Goal: Task Accomplishment & Management: Manage account settings

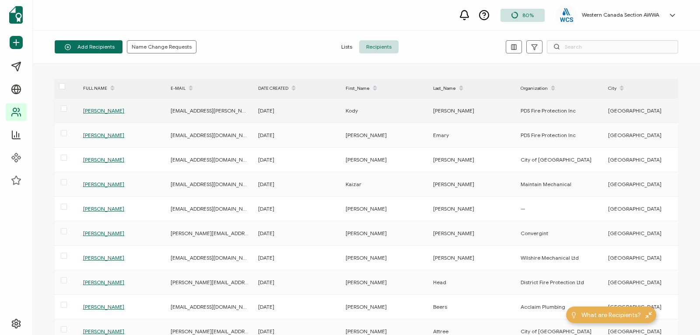
click at [97, 111] on span "[PERSON_NAME]" at bounding box center [103, 110] width 41 height 7
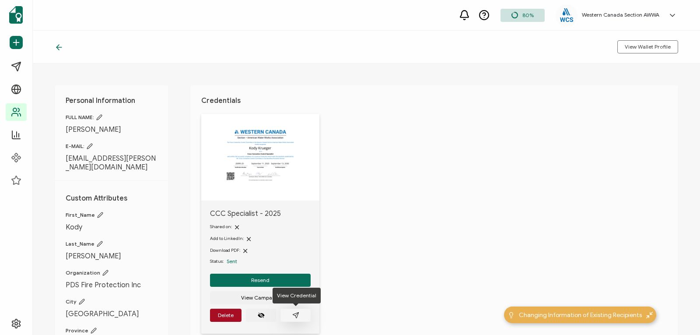
click at [294, 313] on icon "paper plane outline" at bounding box center [295, 314] width 7 height 7
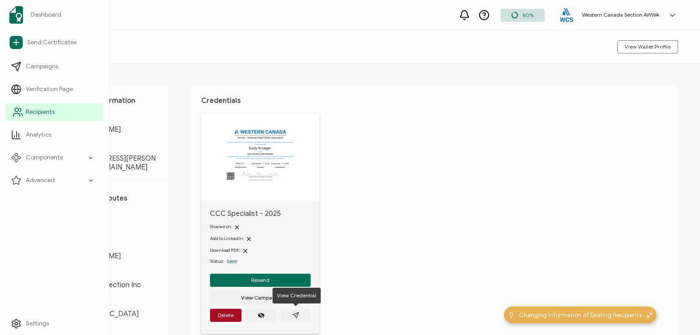
click at [23, 111] on icon at bounding box center [18, 112] width 10 height 10
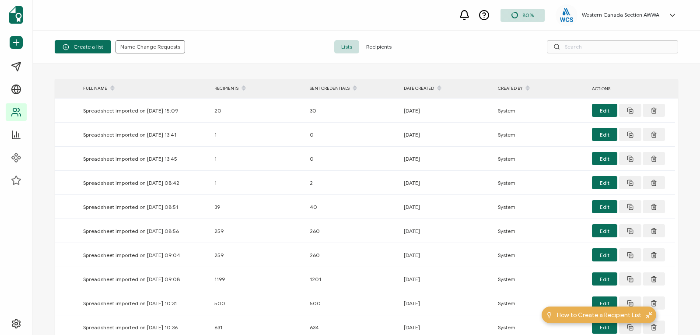
click at [381, 47] on span "Recipients" at bounding box center [378, 46] width 39 height 13
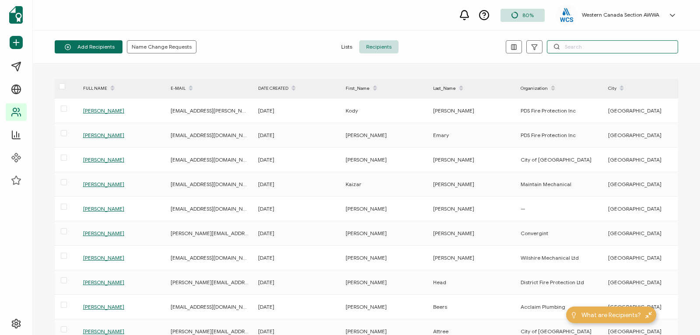
click at [572, 43] on input "text" at bounding box center [612, 46] width 131 height 13
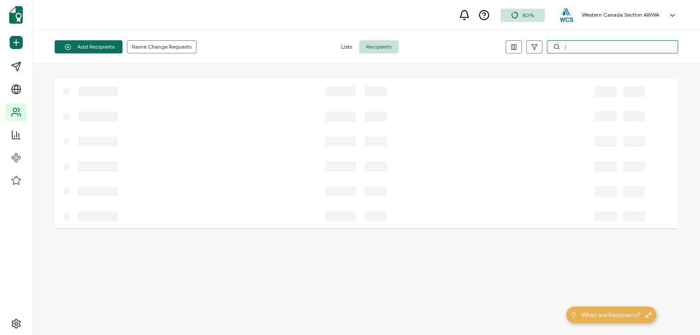
type input "j"
type input "f"
type input "j"
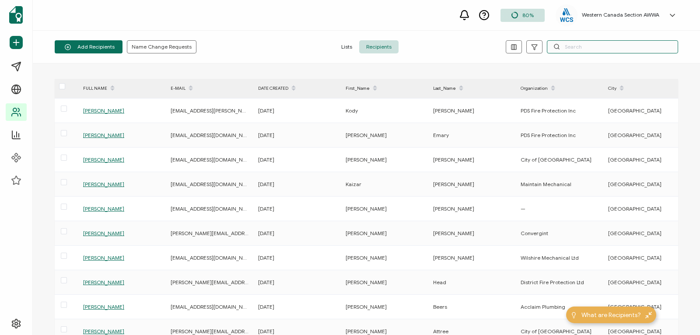
click at [573, 43] on input "text" at bounding box center [612, 46] width 131 height 13
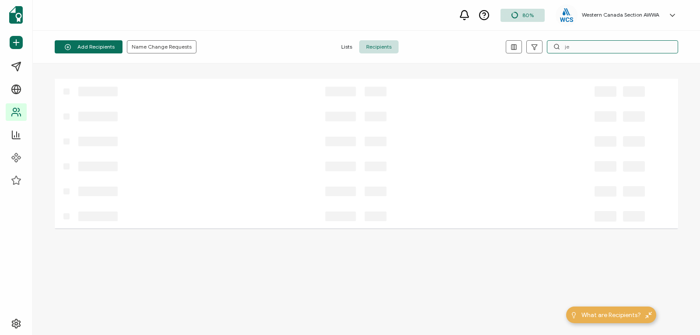
type input "j"
type input "s"
